Goal: Register for event/course

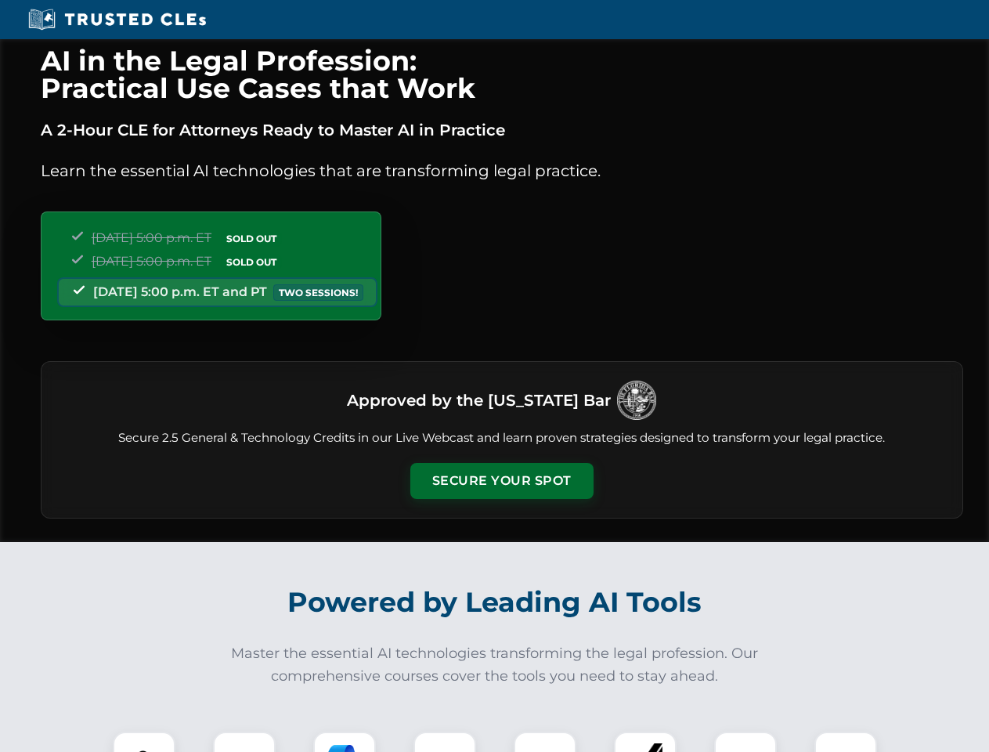
click at [501, 481] on button "Secure Your Spot" at bounding box center [501, 481] width 183 height 36
click at [144, 742] on img at bounding box center [143, 762] width 45 height 45
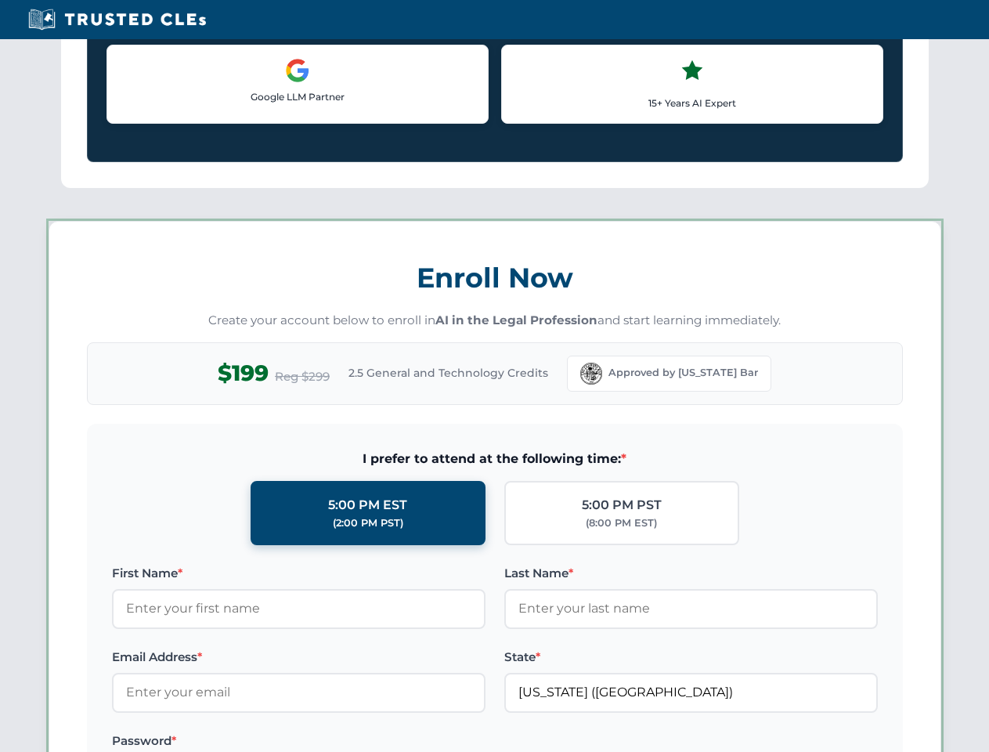
click at [345, 742] on label "Password *" at bounding box center [299, 740] width 374 height 19
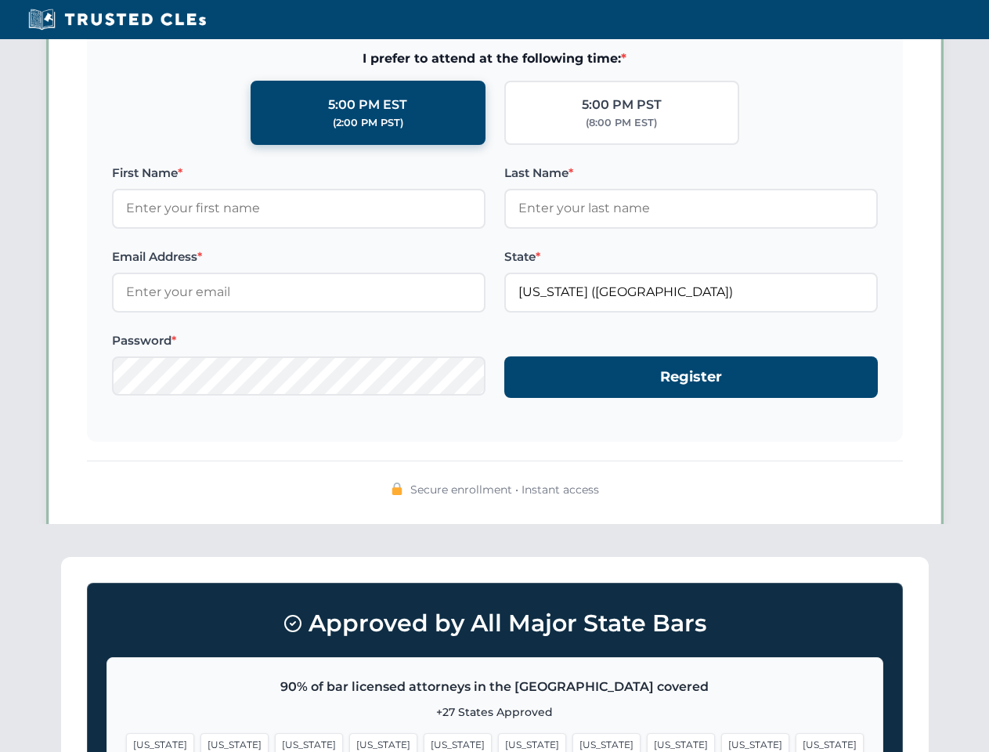
click at [721, 742] on span "[US_STATE]" at bounding box center [755, 744] width 68 height 23
